Goal: Download file/media

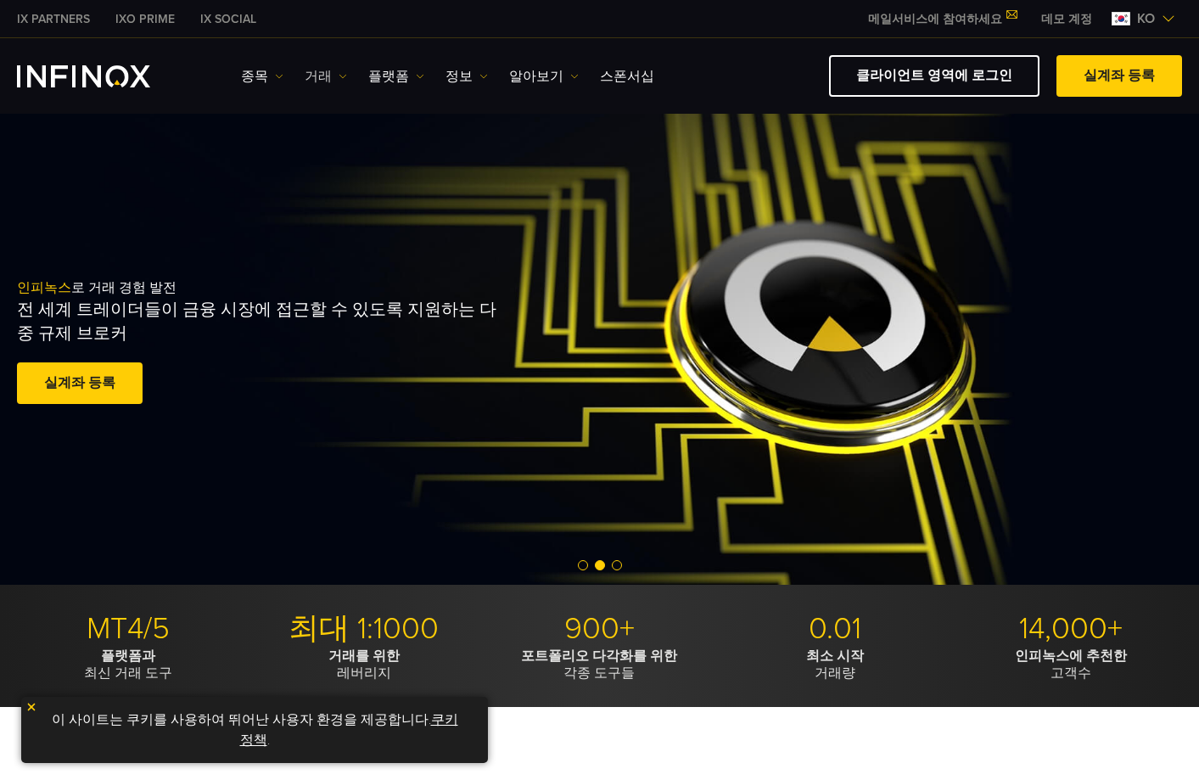
click at [322, 74] on link "거래" at bounding box center [326, 76] width 42 height 20
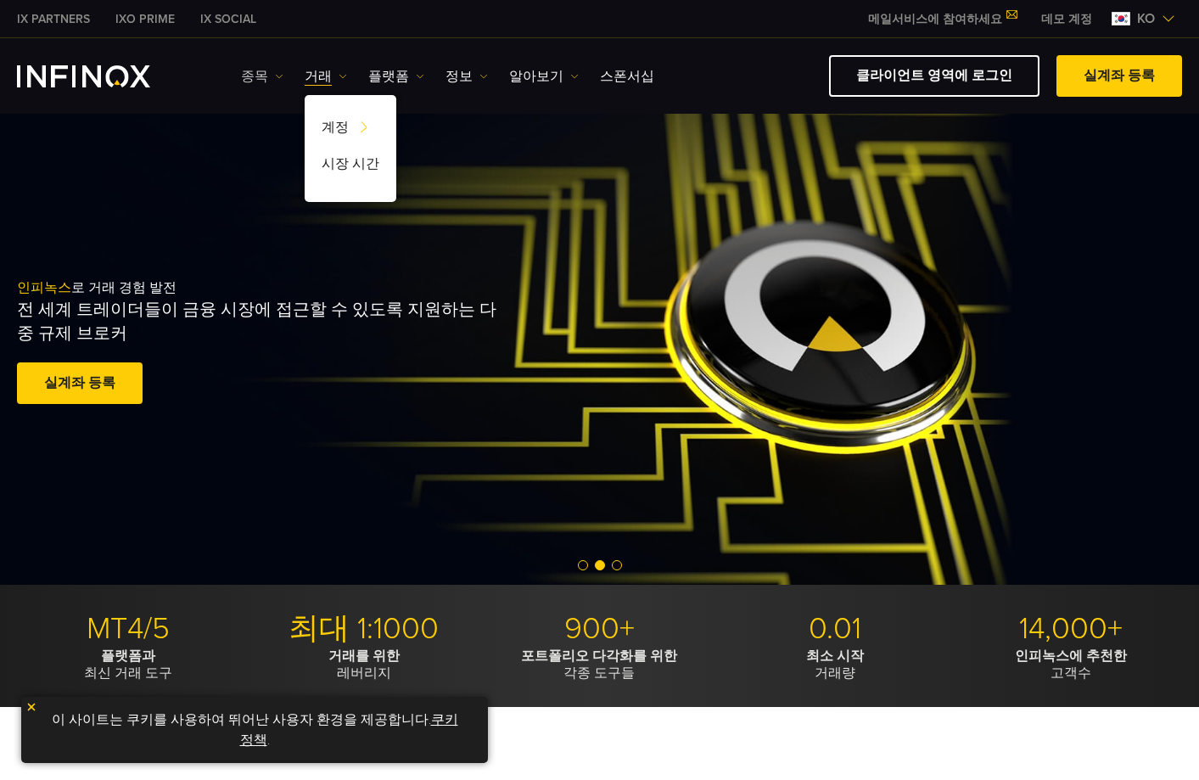
click at [267, 77] on link "종목" at bounding box center [262, 76] width 42 height 20
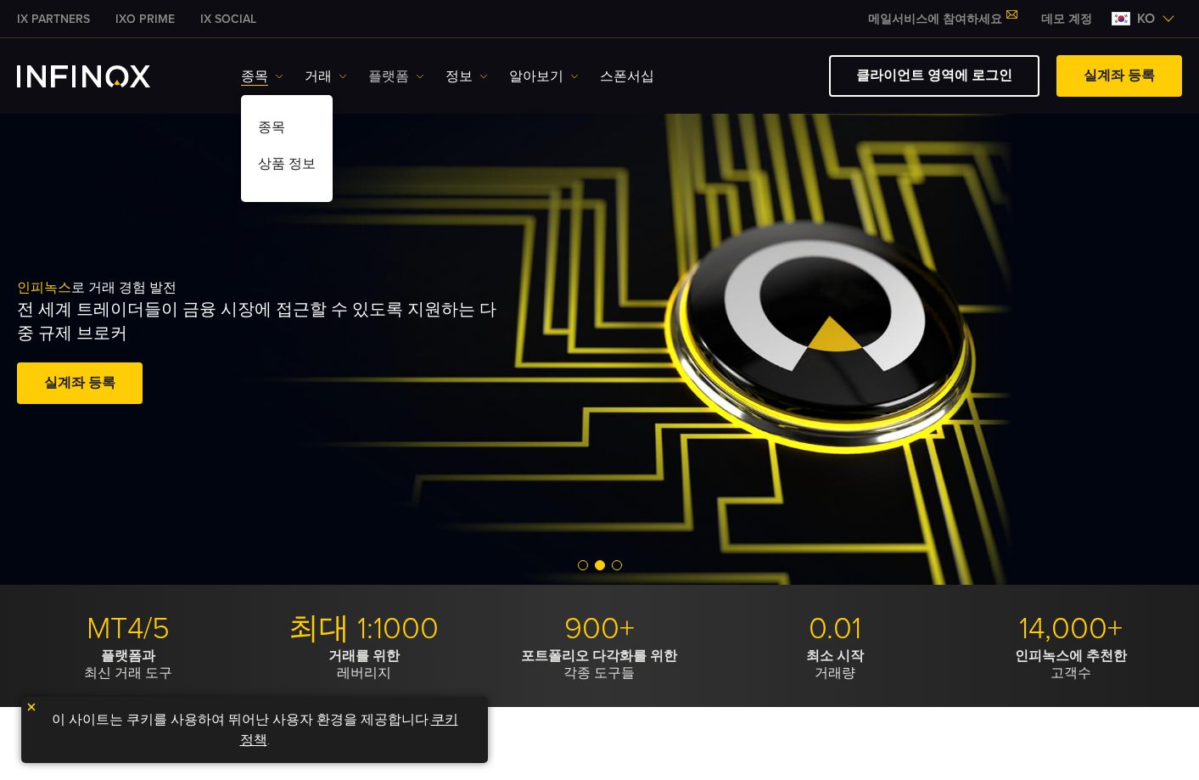
click at [390, 70] on link "플랫폼" at bounding box center [396, 76] width 56 height 20
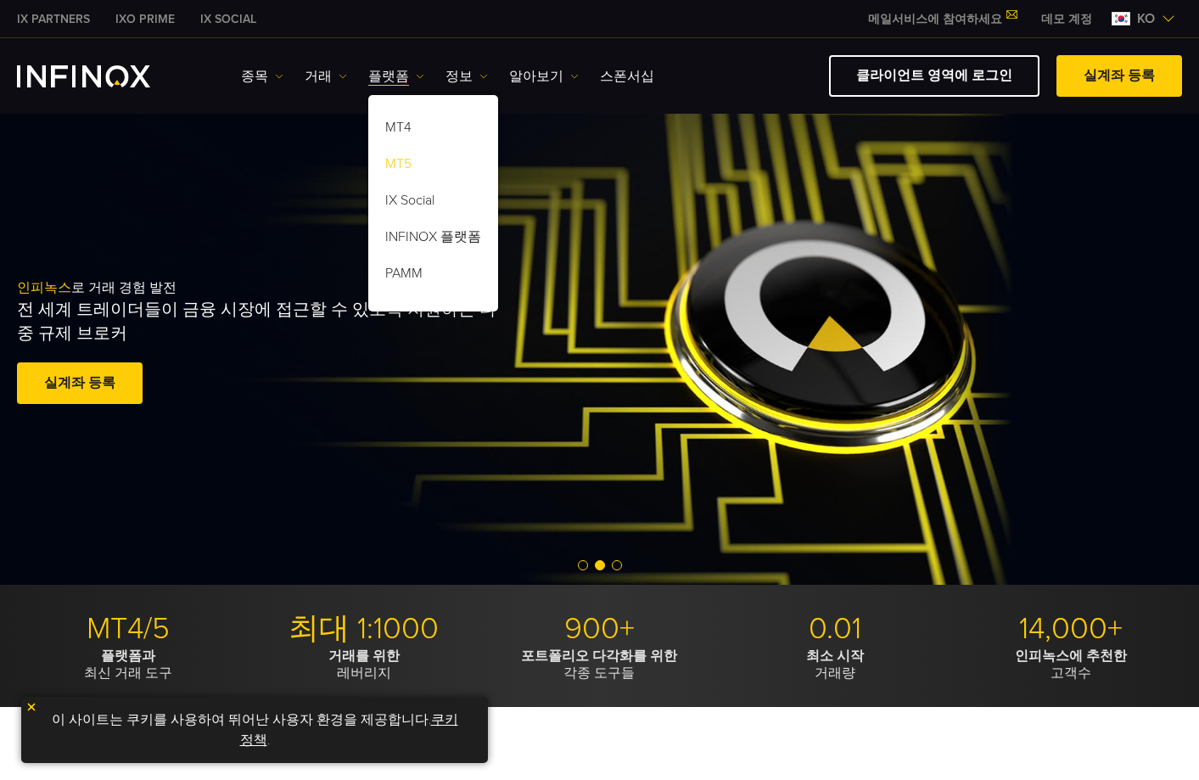
click at [404, 164] on link "MT5" at bounding box center [433, 167] width 130 height 36
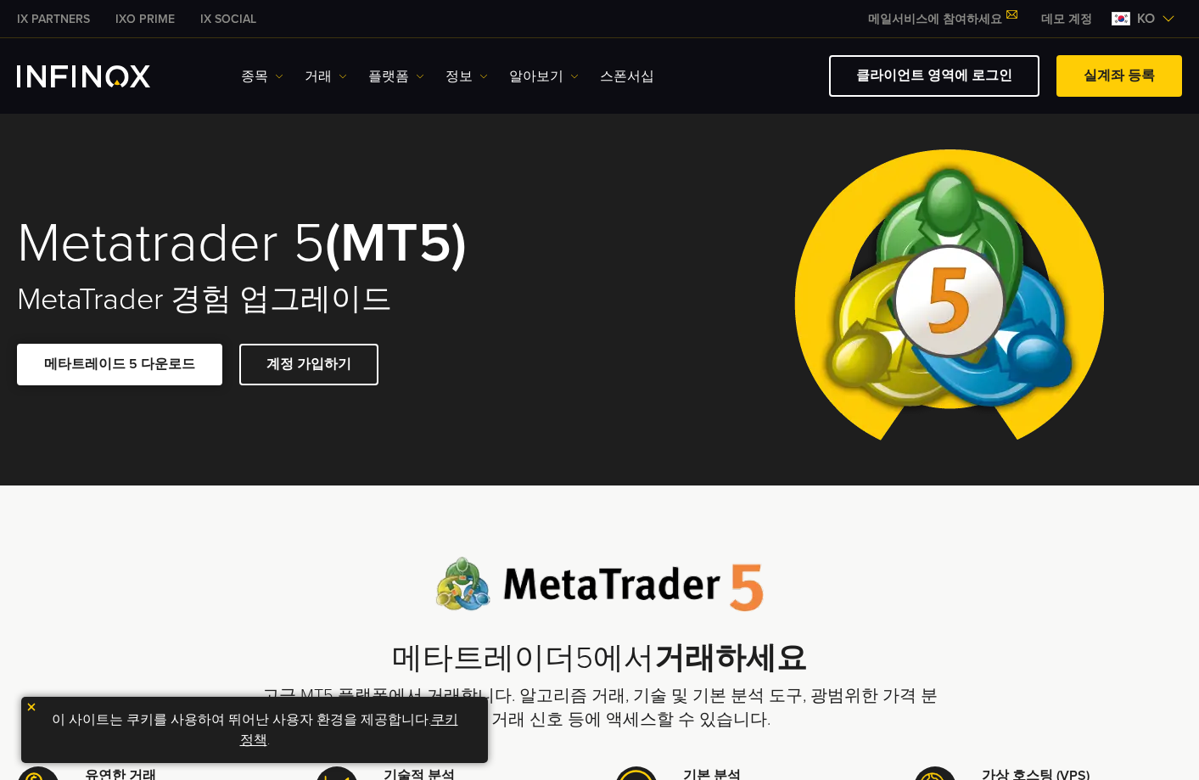
click at [154, 367] on link "메타트레이드 5 다운로드" at bounding box center [119, 365] width 205 height 42
